Goal: Find specific page/section: Find specific page/section

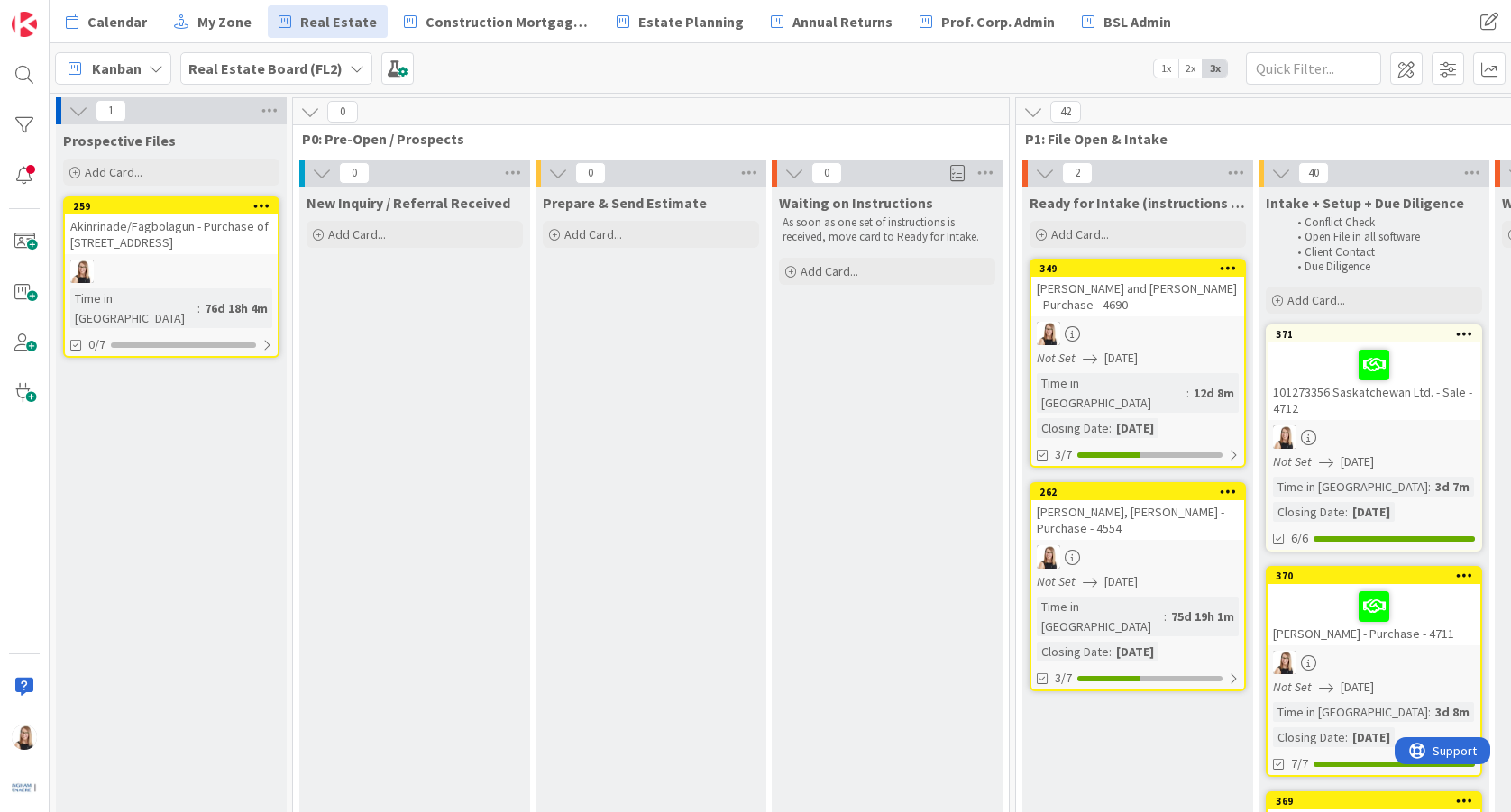
scroll to position [0, 4175]
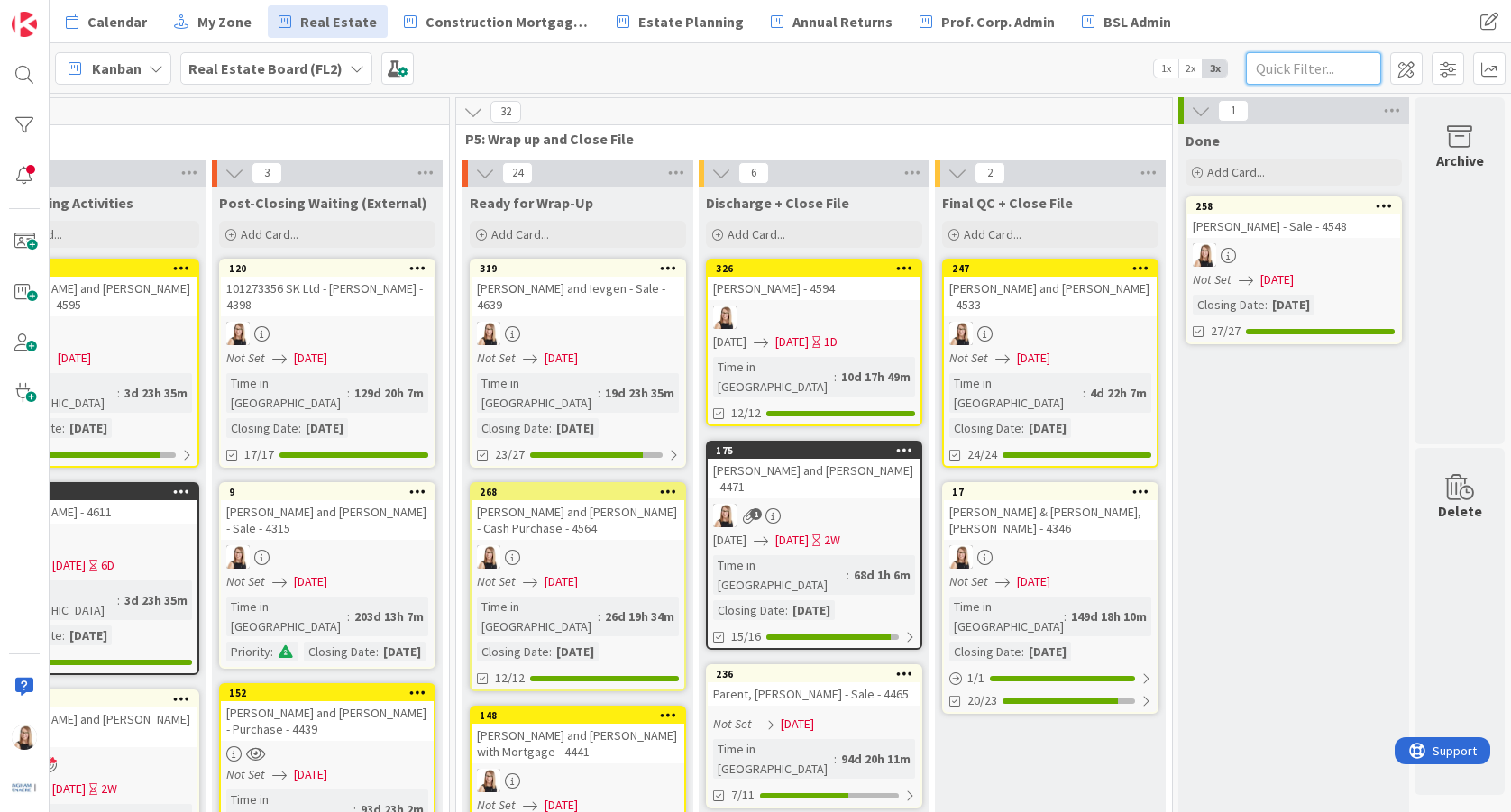
click at [1263, 67] on input "text" at bounding box center [1314, 68] width 136 height 32
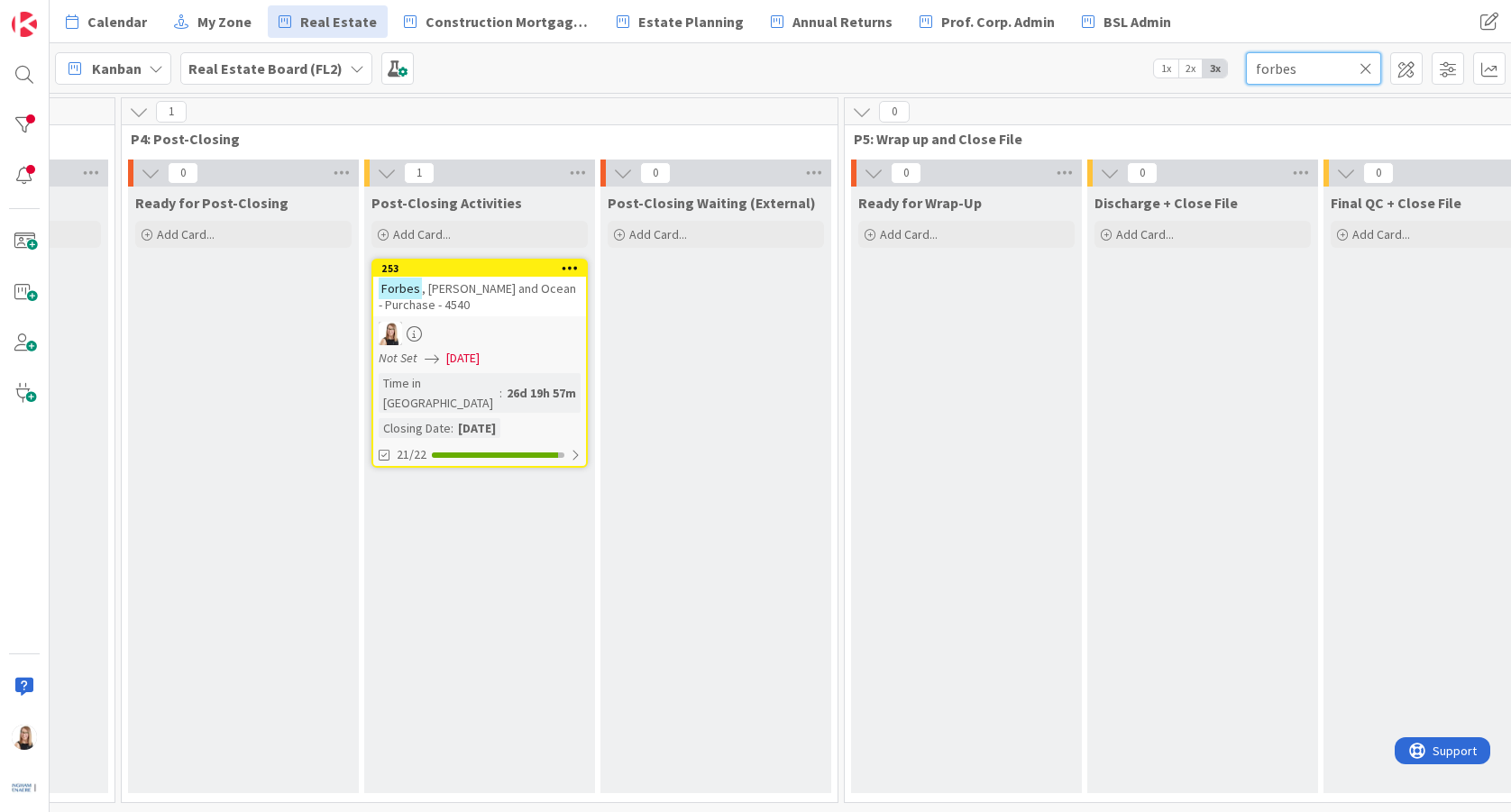
scroll to position [0, 3707]
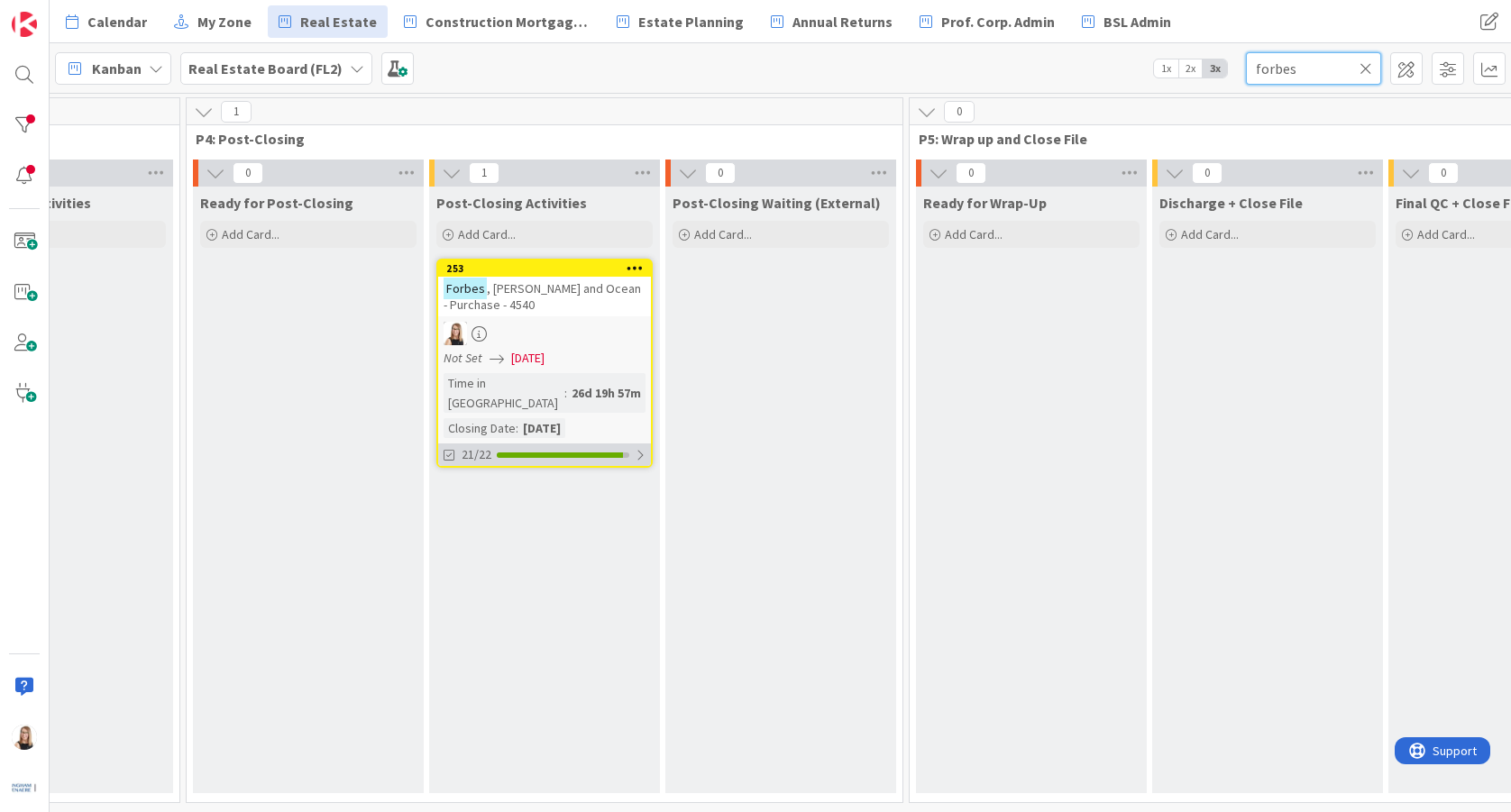
type input "forbes"
click at [545, 443] on div "21/22" at bounding box center [545, 454] width 213 height 22
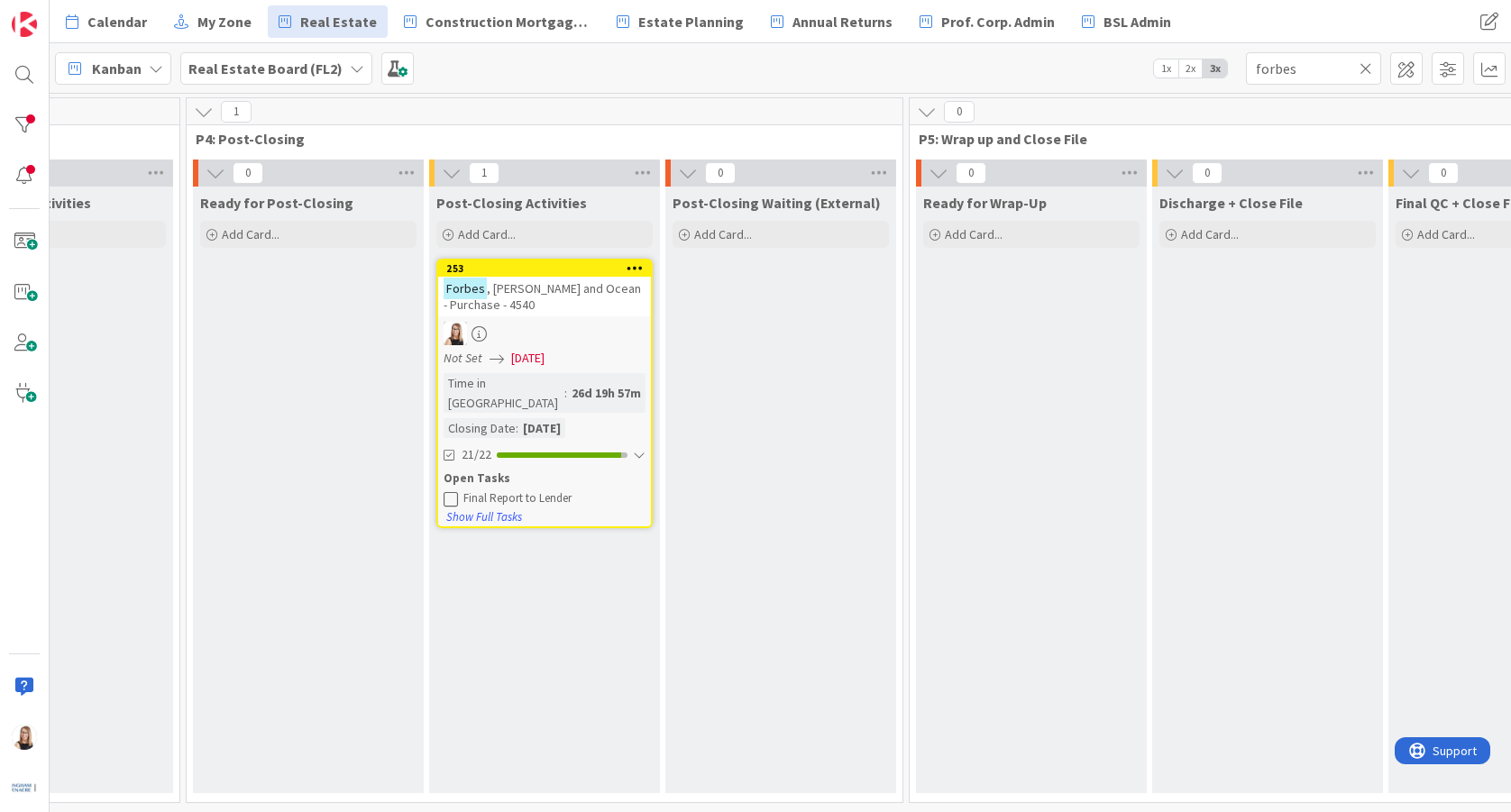
click at [447, 491] on icon at bounding box center [450, 498] width 15 height 15
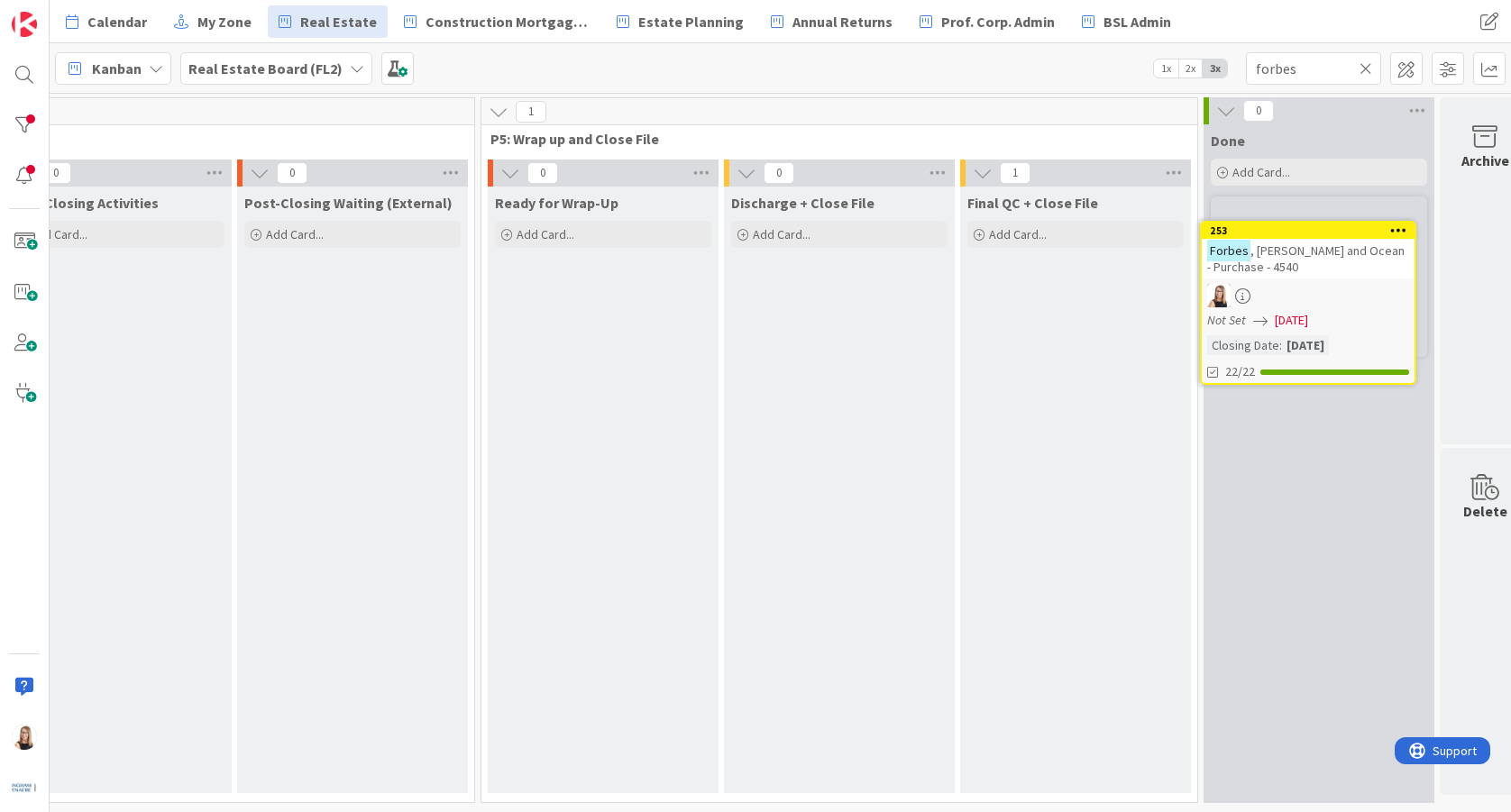
scroll to position [0, 4175]
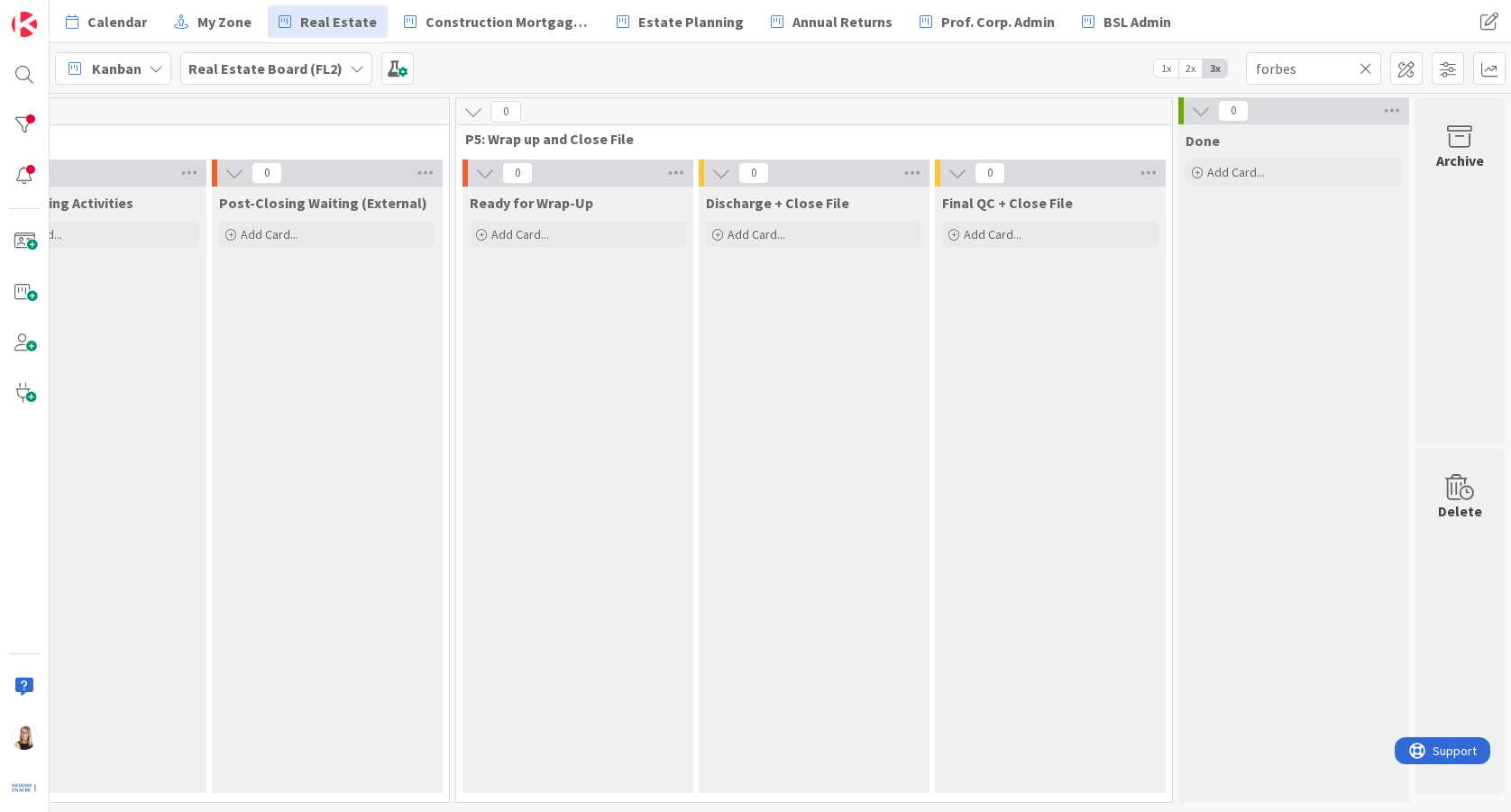
click at [1366, 66] on icon at bounding box center [1366, 68] width 13 height 17
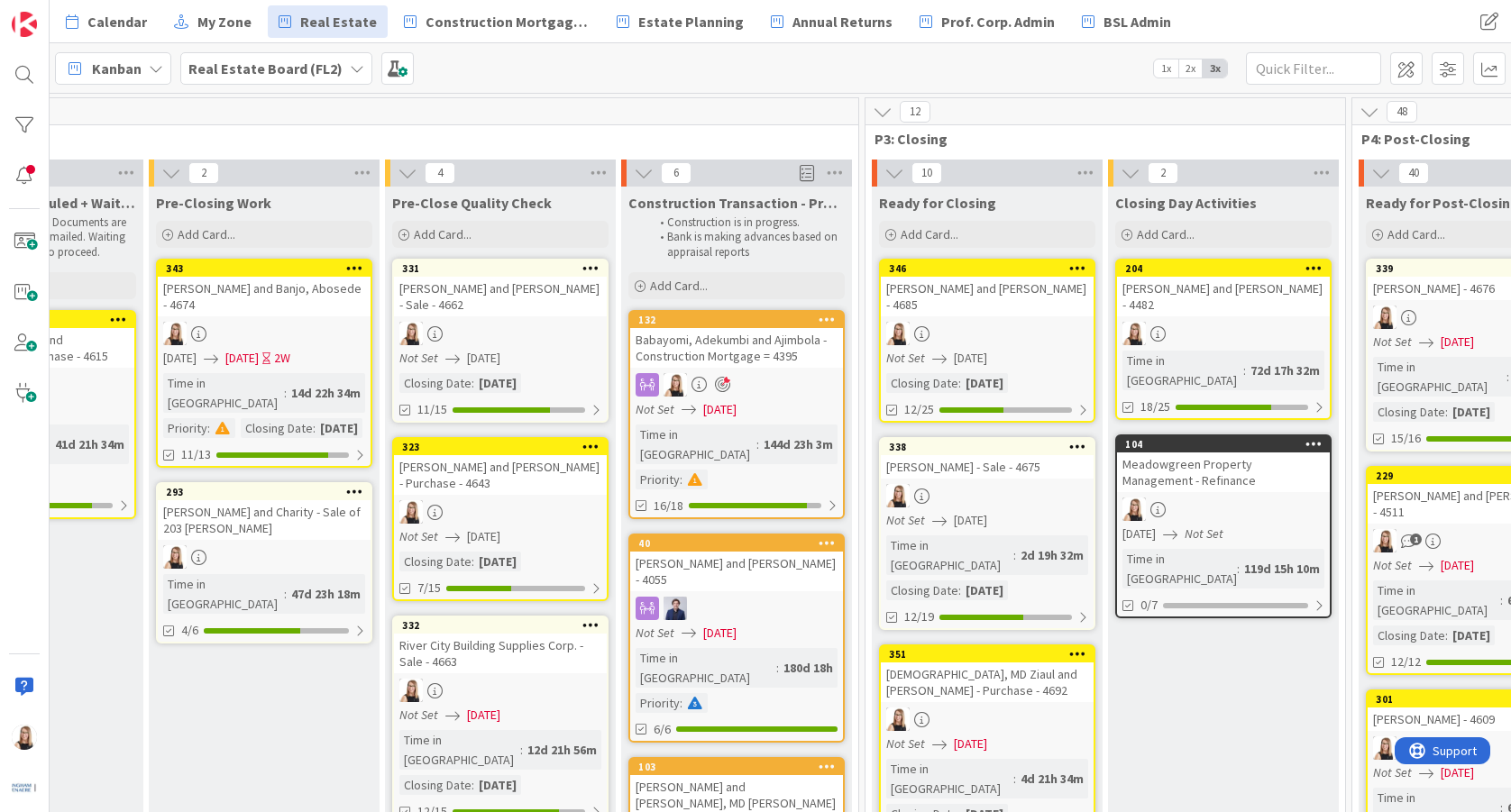
scroll to position [0, 2297]
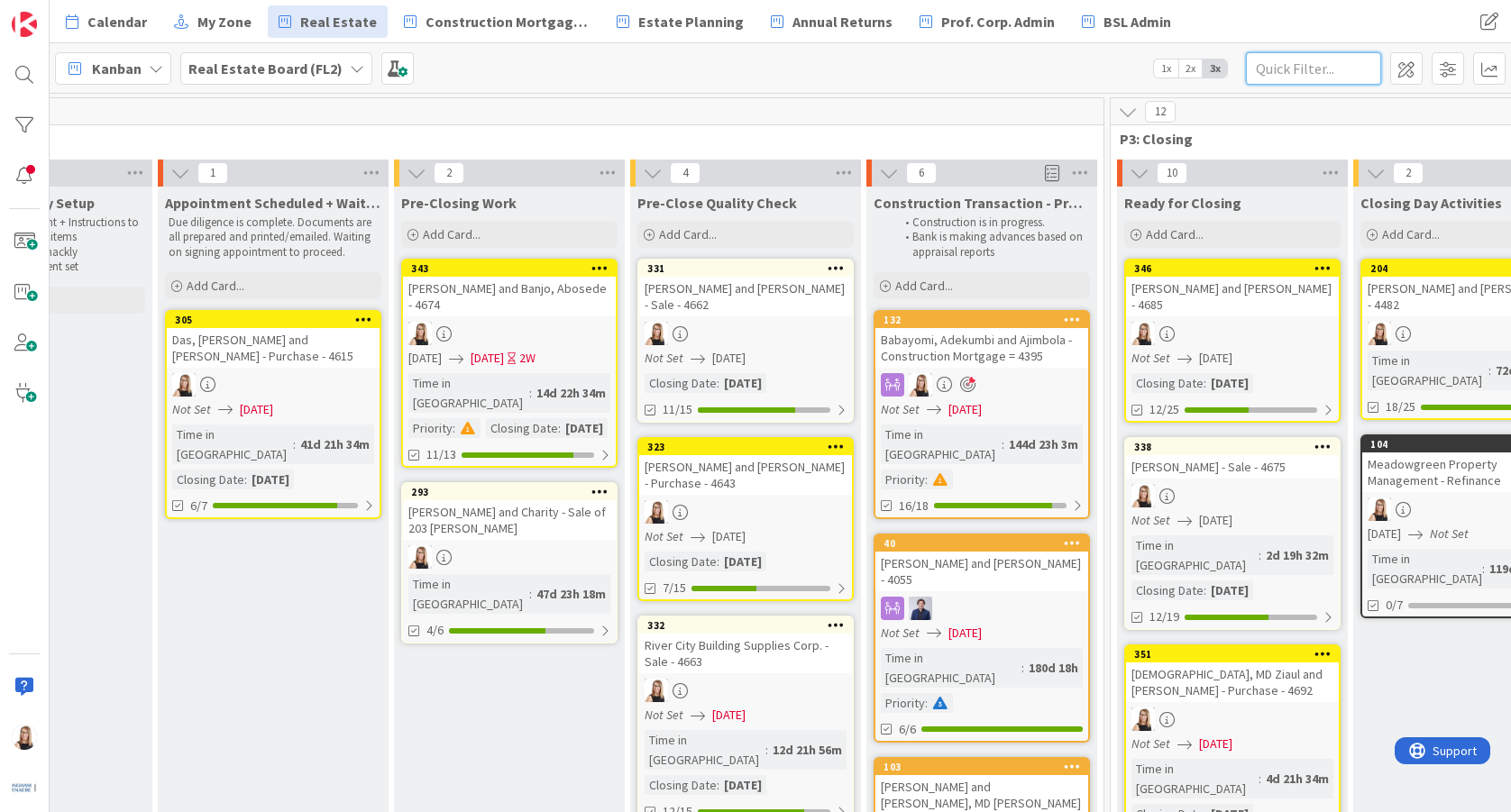
click at [1283, 73] on input "text" at bounding box center [1314, 68] width 136 height 32
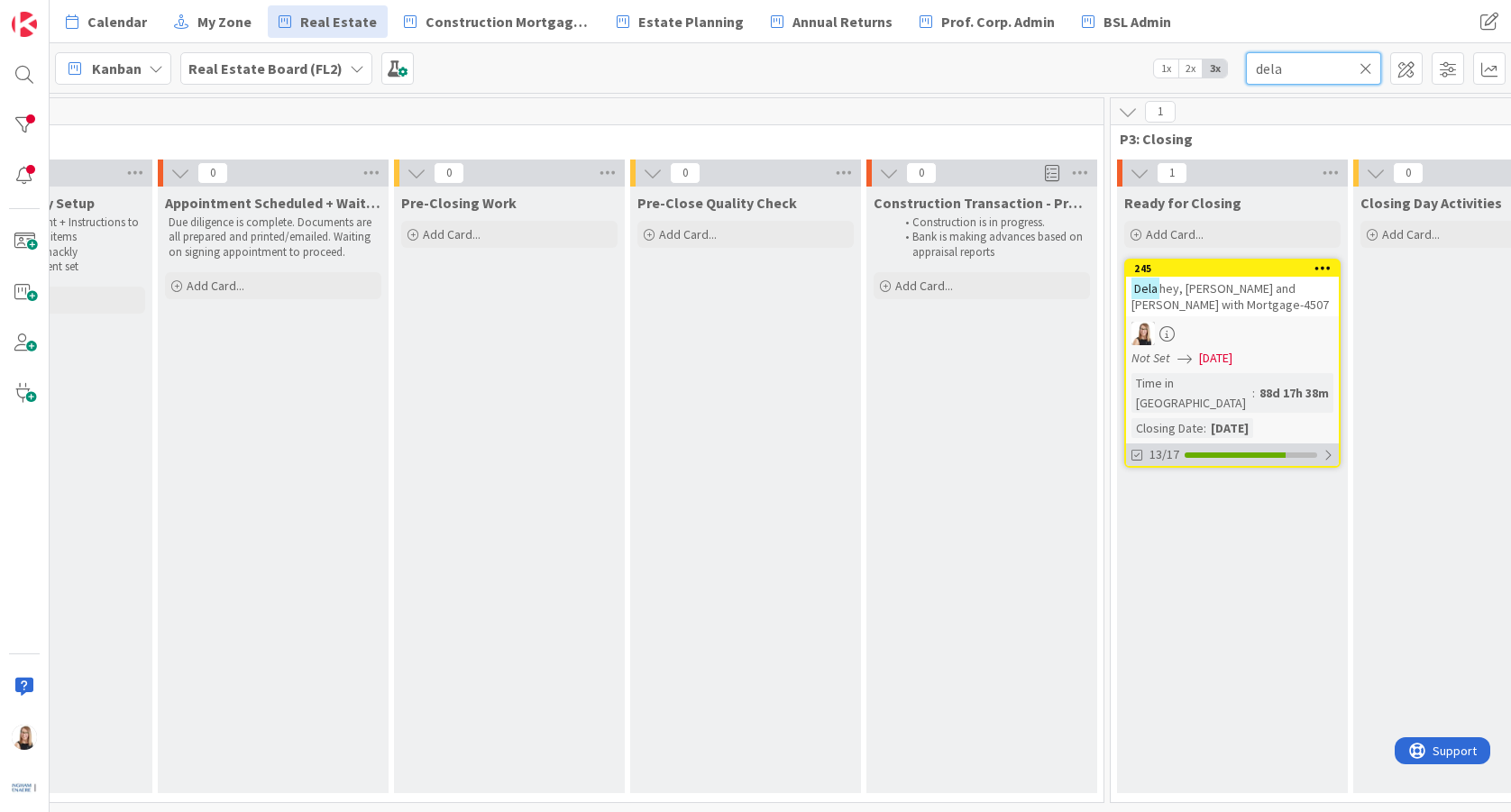
type input "dela"
click at [1286, 453] on div at bounding box center [1235, 456] width 101 height 6
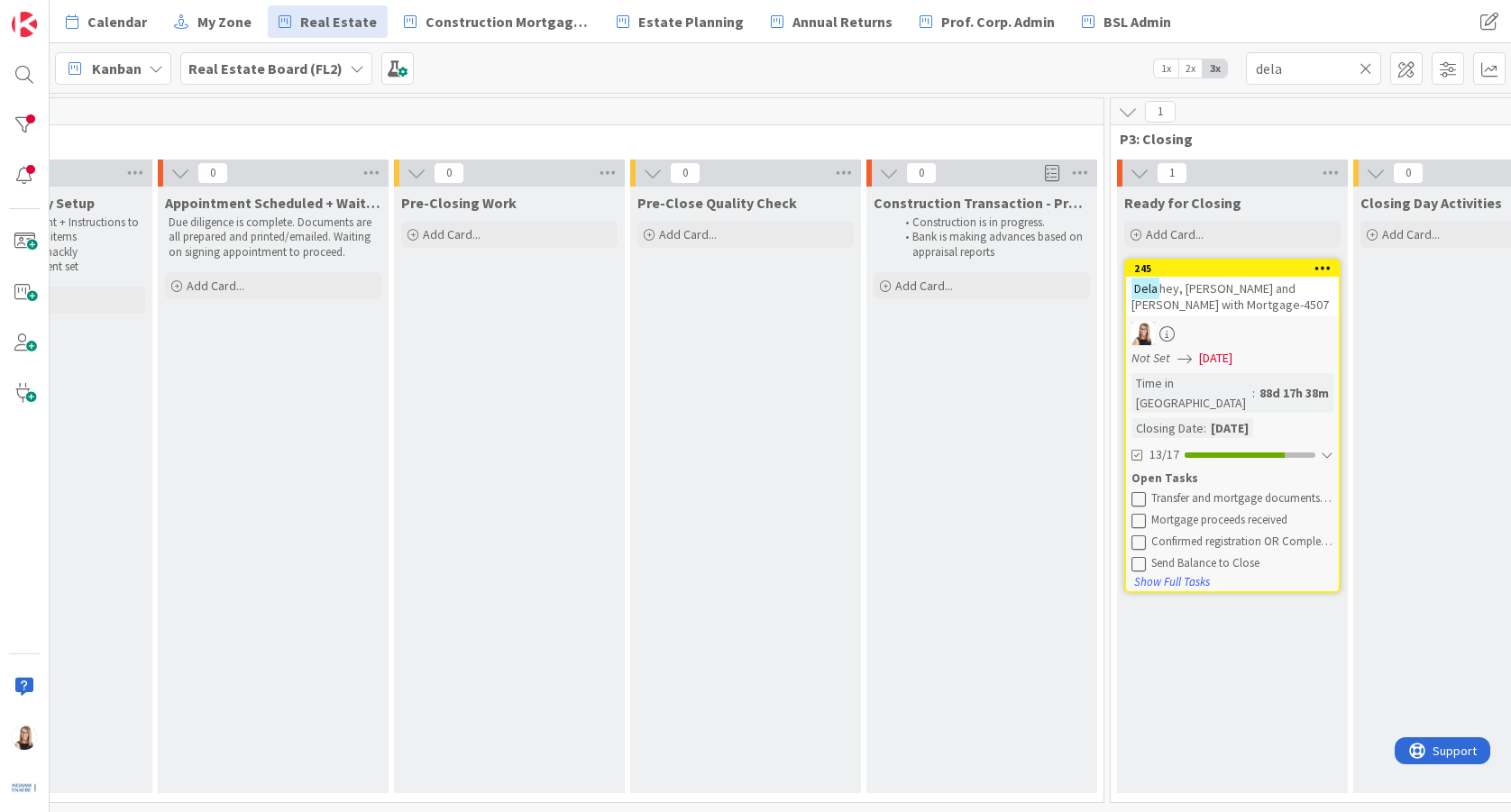
click at [1140, 491] on icon at bounding box center [1138, 498] width 15 height 15
click at [1138, 491] on icon at bounding box center [1138, 498] width 15 height 15
click at [1137, 491] on icon at bounding box center [1138, 498] width 15 height 15
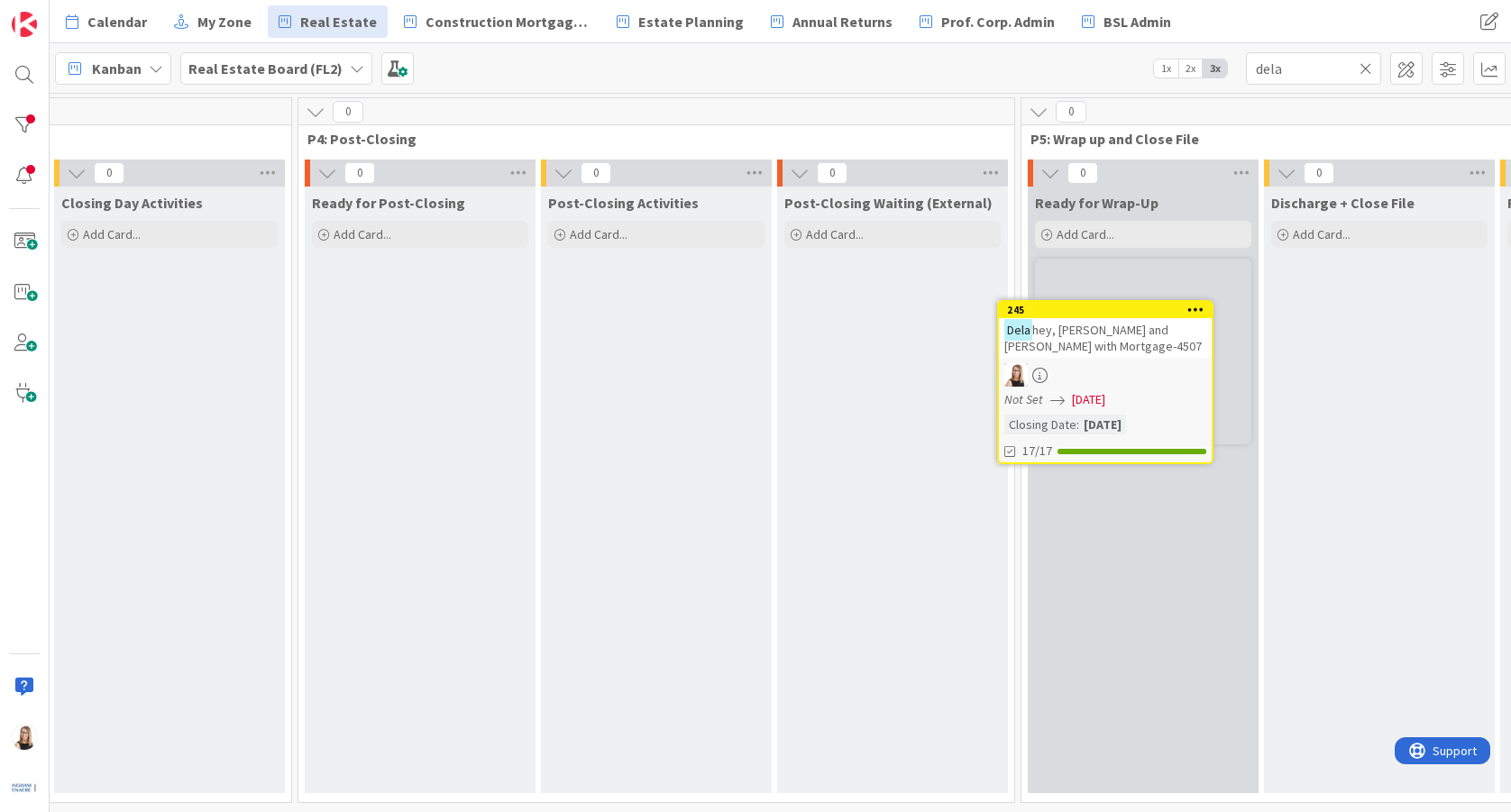
scroll to position [0, 3598]
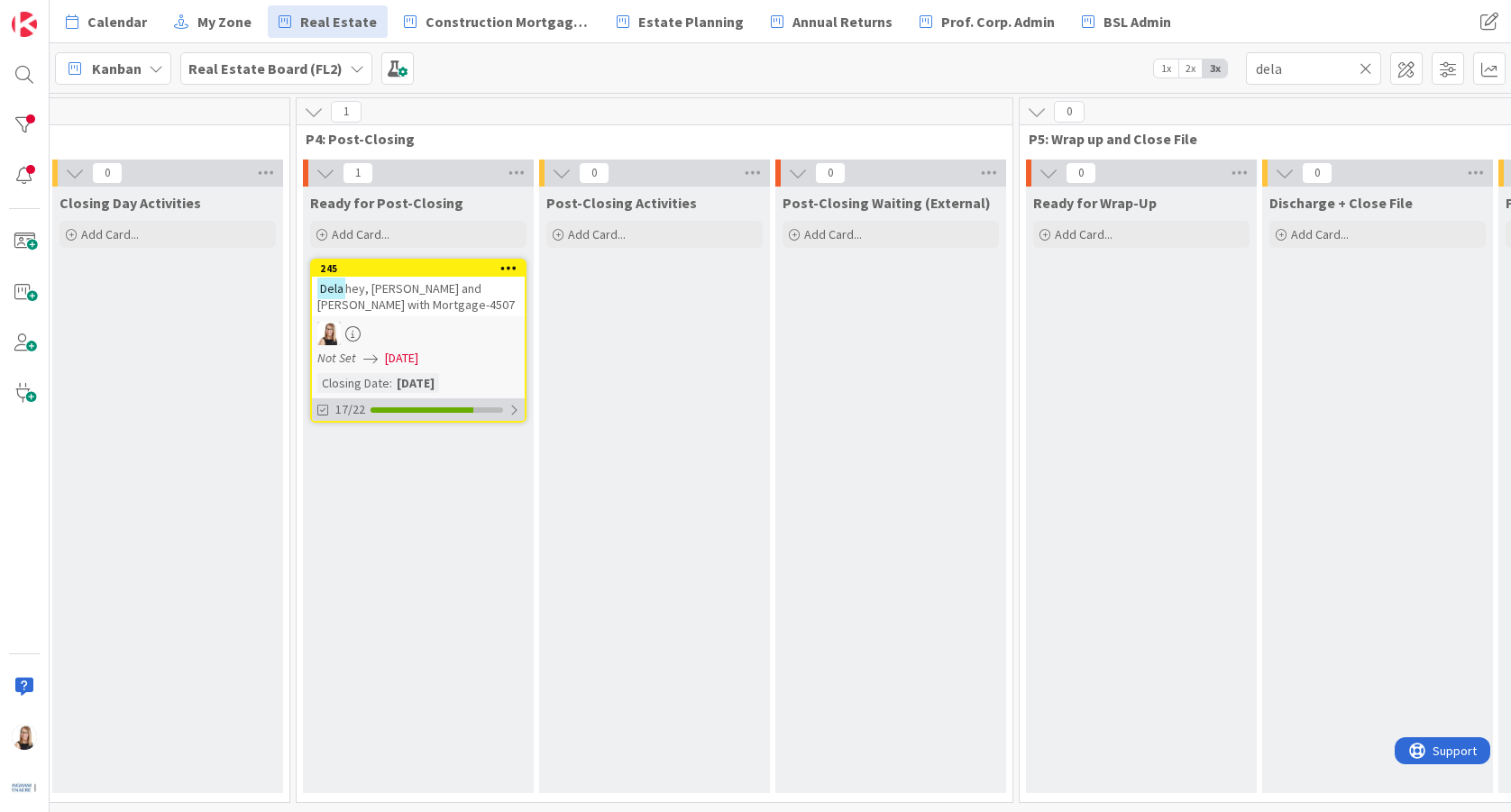
click at [388, 417] on div "17/22" at bounding box center [419, 409] width 213 height 22
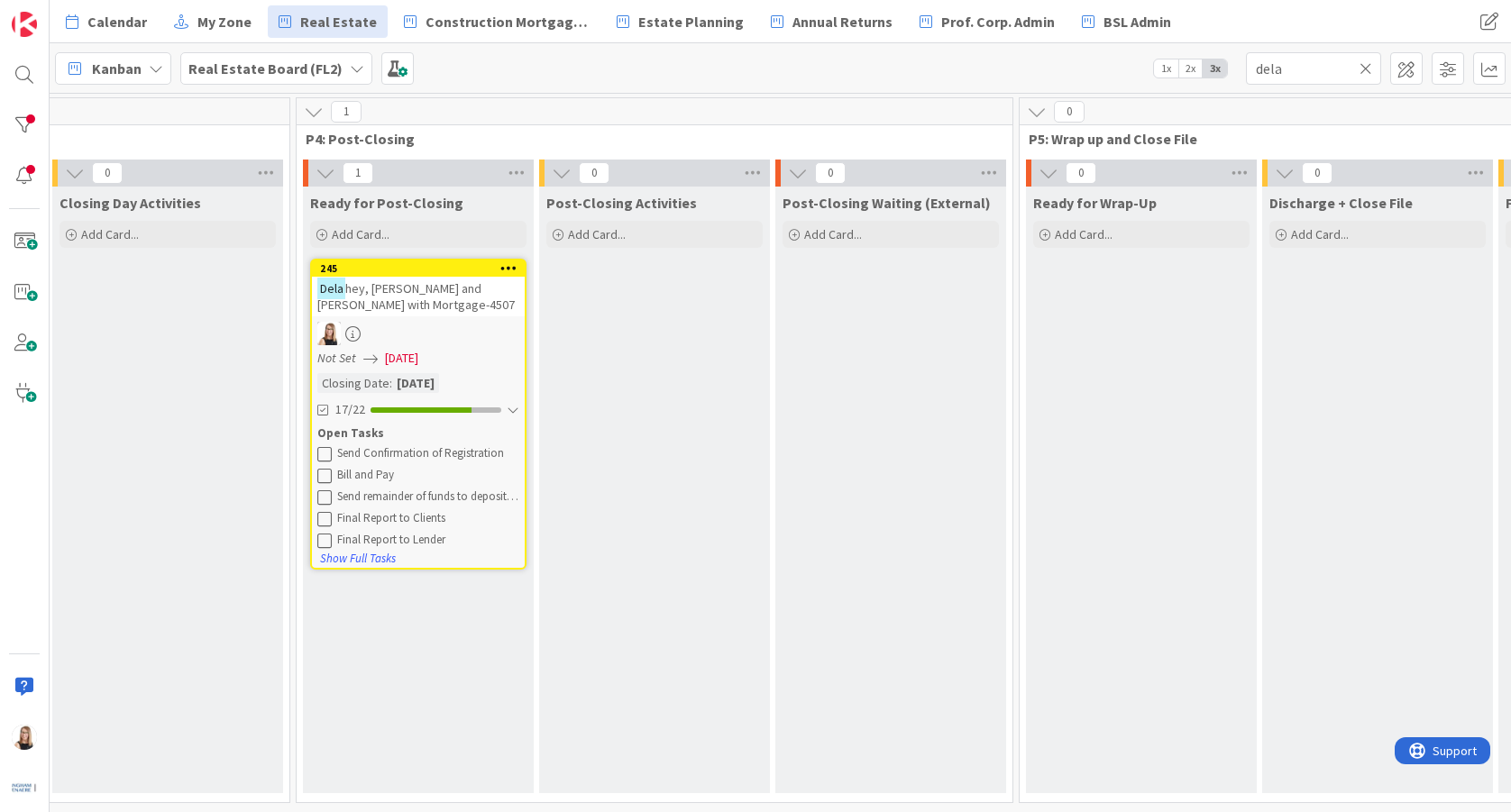
click at [320, 453] on icon at bounding box center [324, 453] width 15 height 15
click at [321, 453] on icon at bounding box center [324, 453] width 15 height 15
click at [322, 455] on icon at bounding box center [324, 453] width 15 height 15
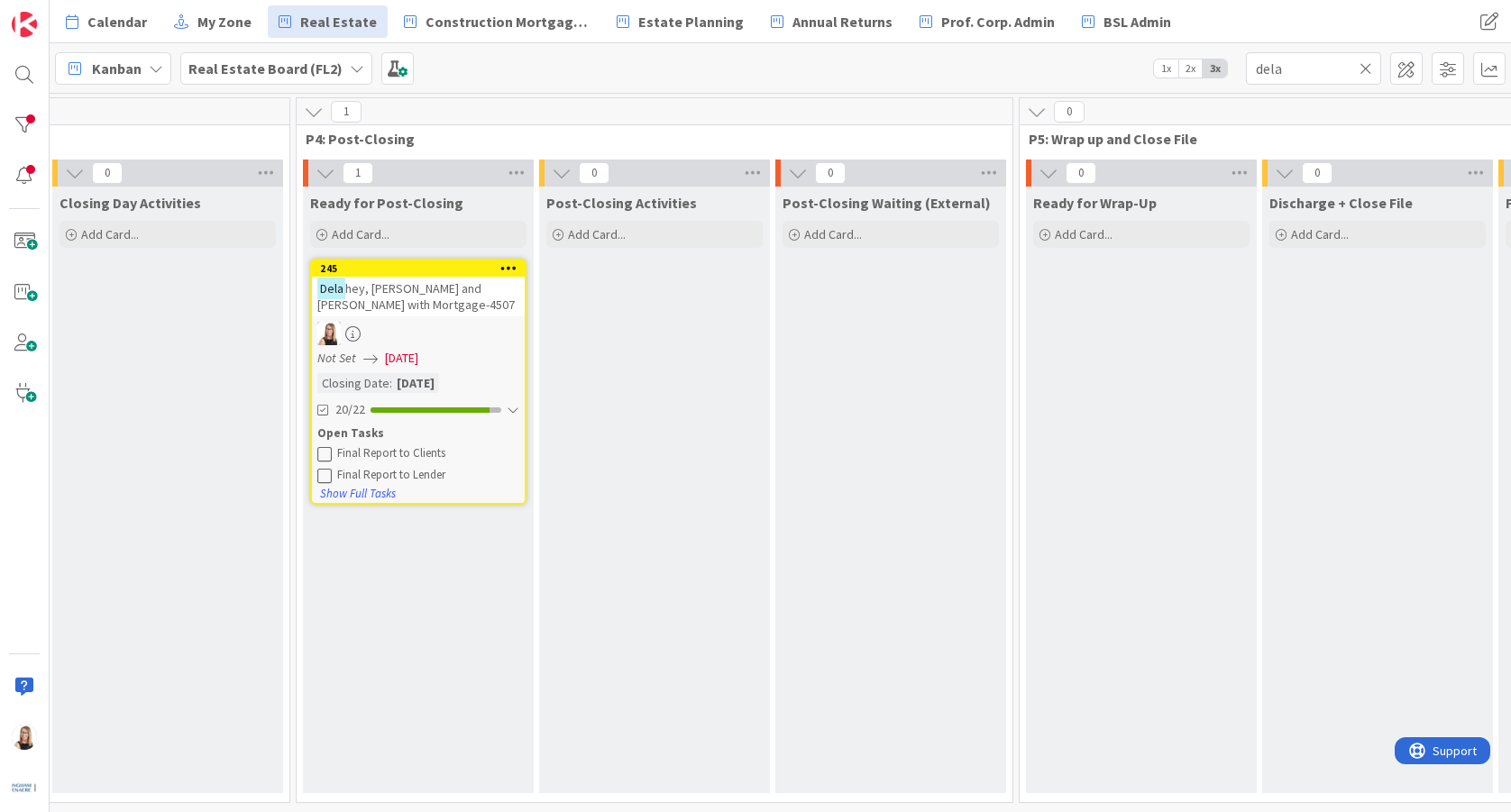
click at [323, 455] on icon at bounding box center [324, 453] width 15 height 15
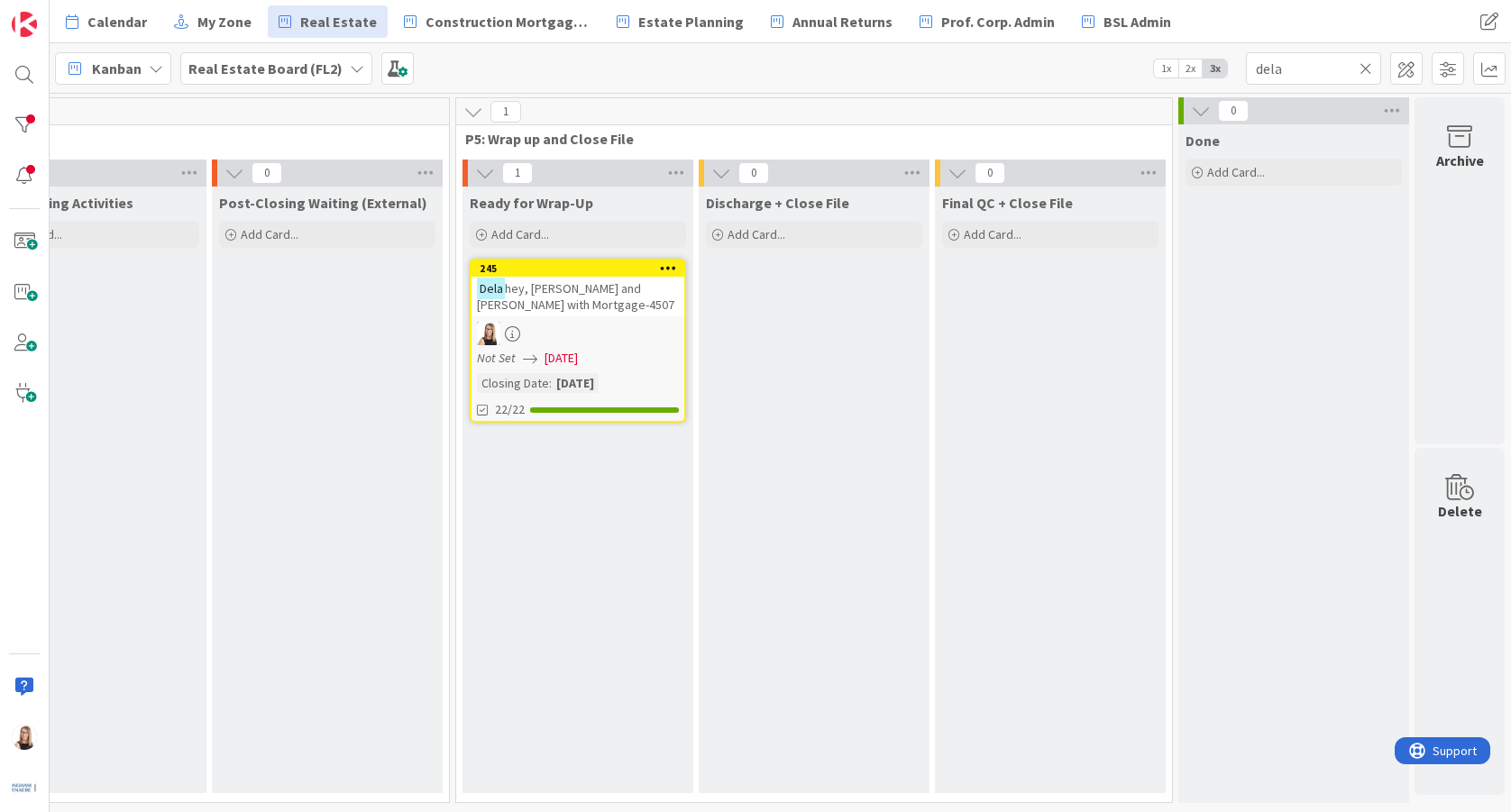
scroll to position [0, 4175]
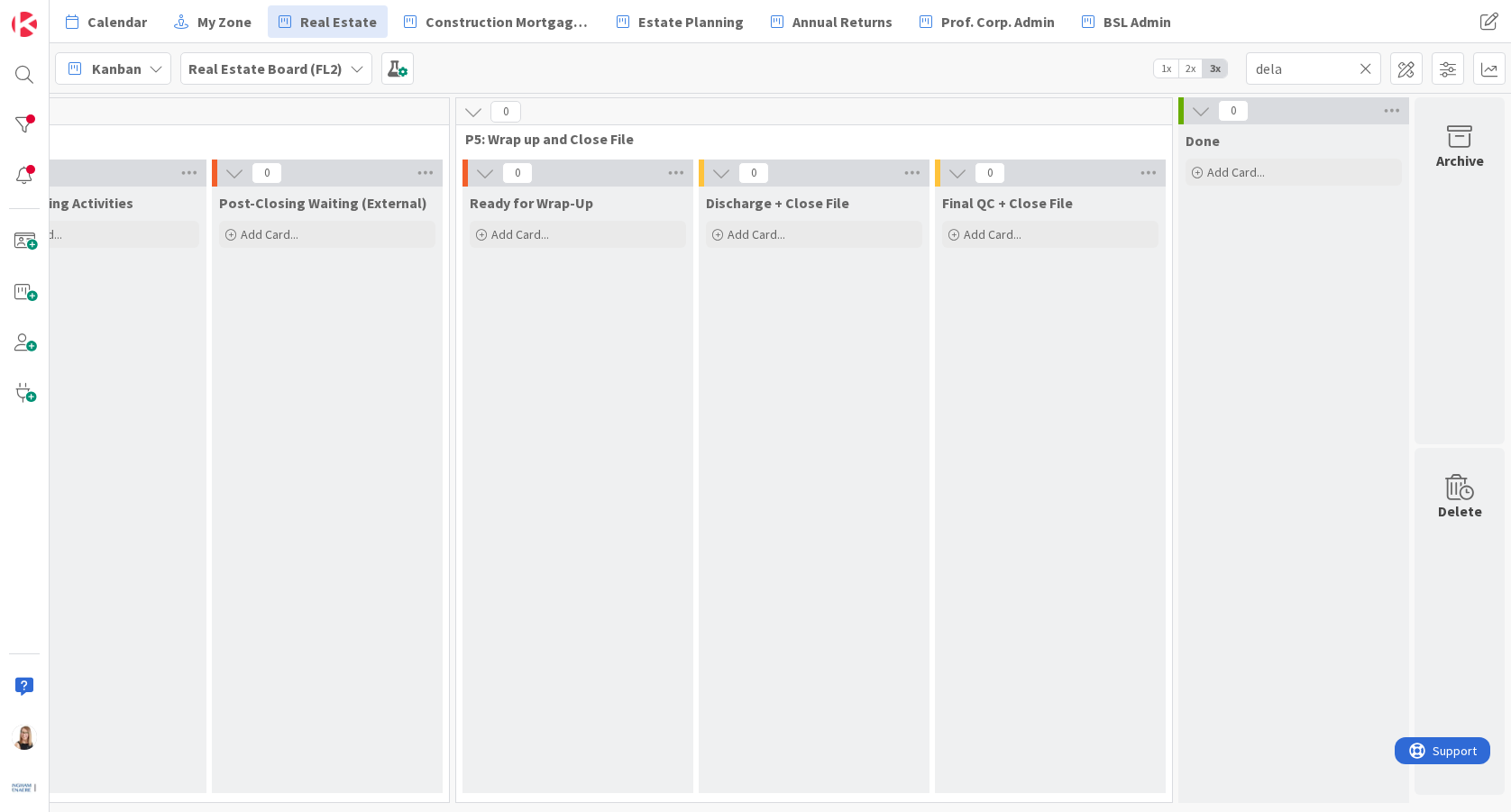
click at [1370, 69] on icon at bounding box center [1366, 68] width 13 height 17
